Goal: Transaction & Acquisition: Book appointment/travel/reservation

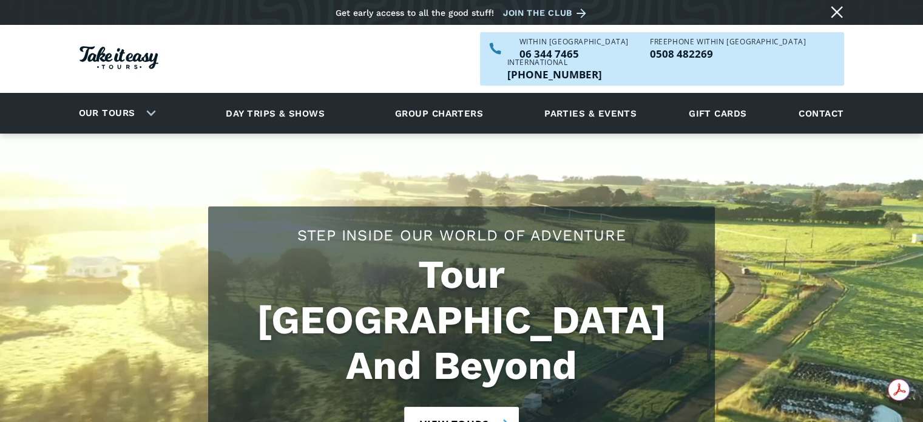
click at [431, 406] on link "View tours" at bounding box center [461, 423] width 115 height 35
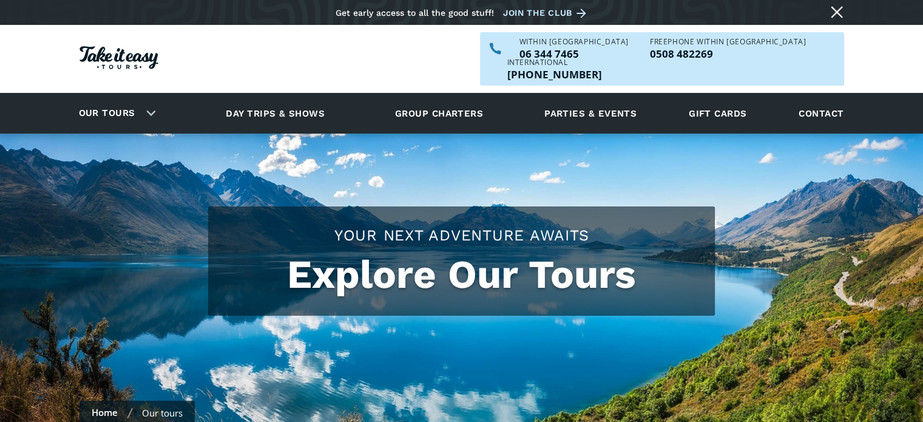
checkbox input "true"
click at [211, 288] on div "Explore Our Tours Your Next Adventure Awaits" at bounding box center [461, 260] width 506 height 109
click at [159, 206] on div "Explore Our Tours Your Next Adventure Awaits" at bounding box center [461, 260] width 764 height 109
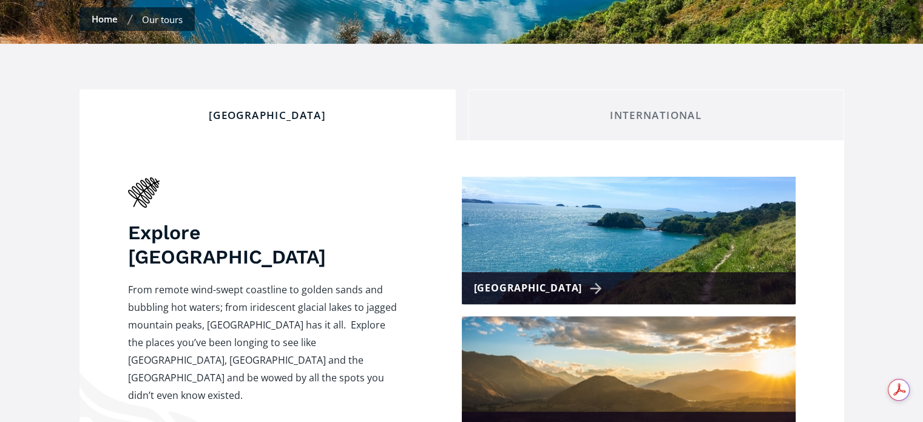
scroll to position [428, 0]
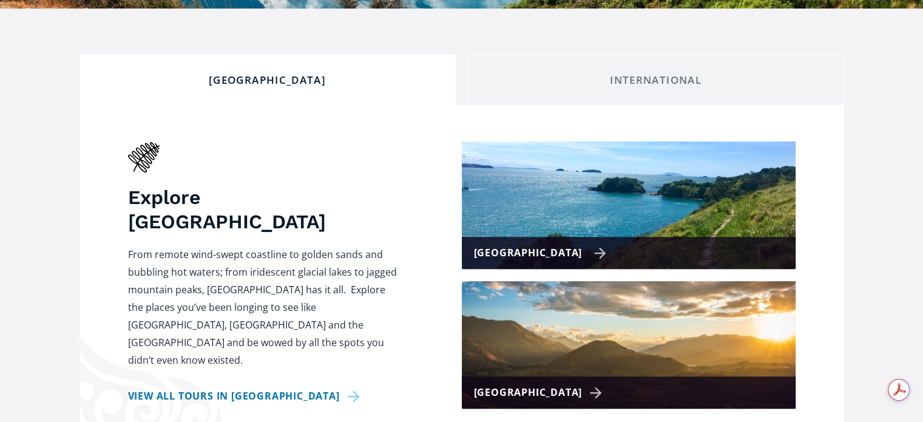
click at [573, 244] on div "[GEOGRAPHIC_DATA]" at bounding box center [540, 253] width 133 height 18
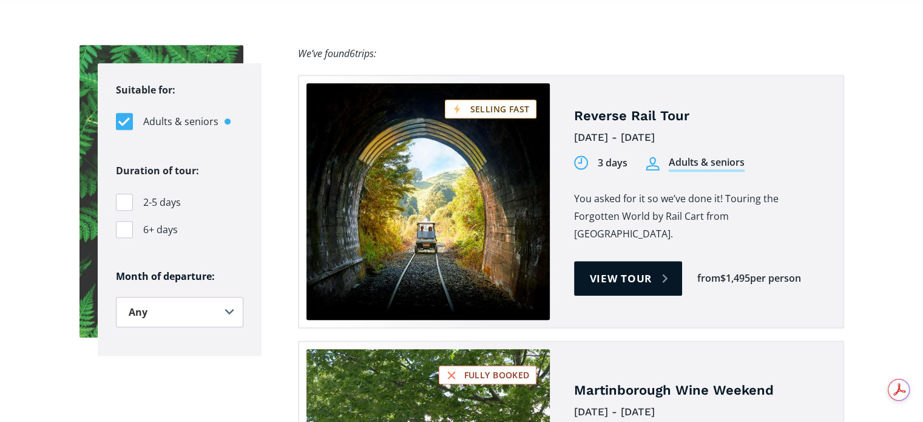
scroll to position [840, 0]
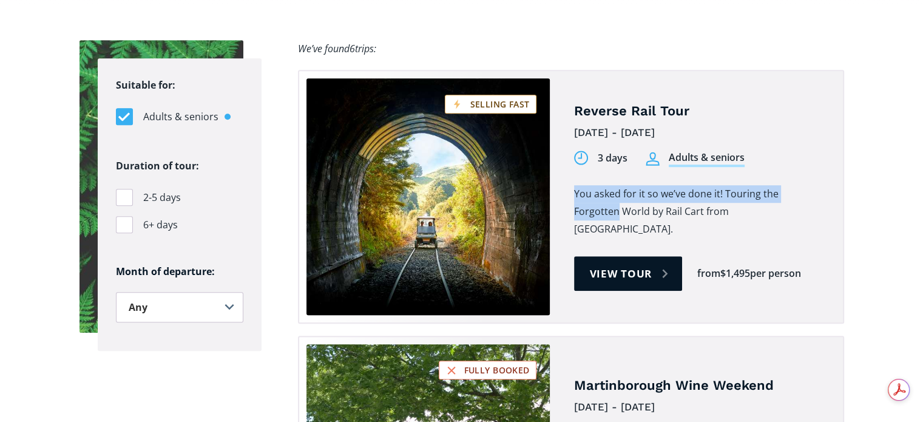
drag, startPoint x: 912, startPoint y: 118, endPoint x: 916, endPoint y: 132, distance: 14.6
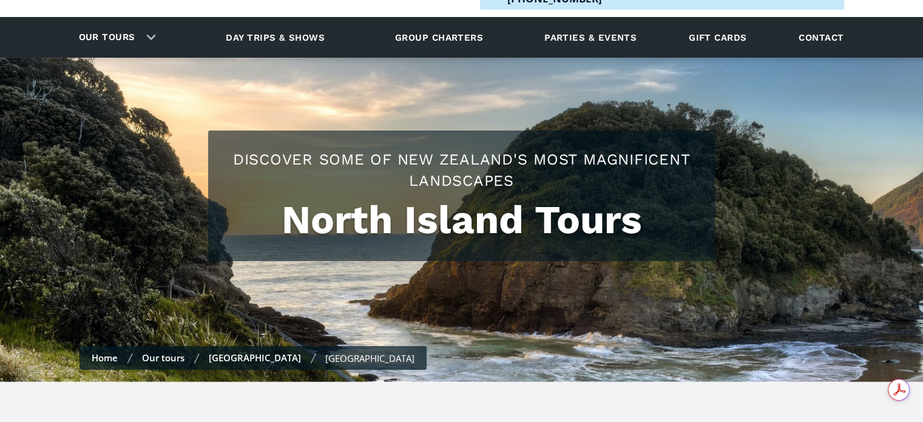
scroll to position [0, 0]
